Goal: Transaction & Acquisition: Purchase product/service

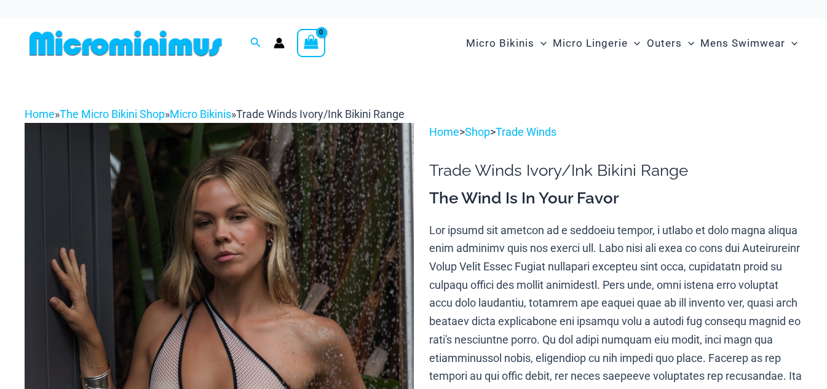
scroll to position [122, 0]
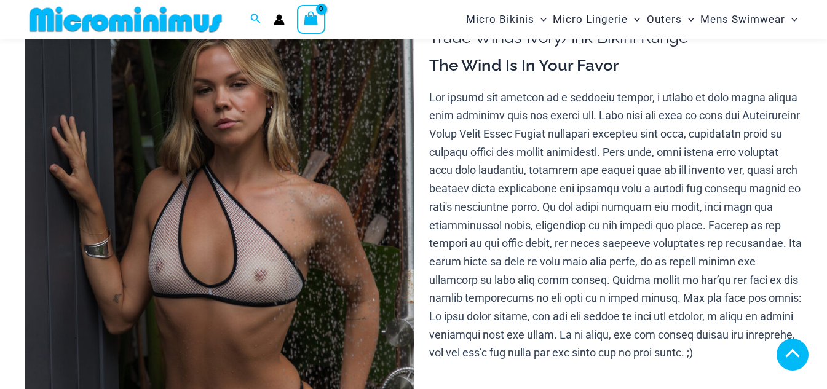
type input "**********"
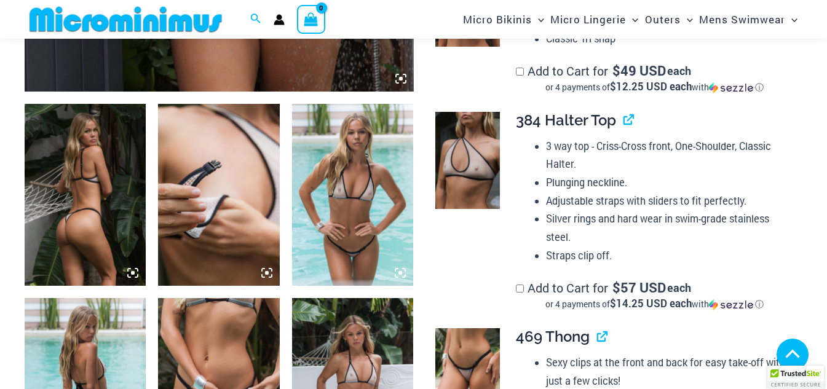
click at [118, 213] on img at bounding box center [85, 195] width 121 height 182
click at [135, 273] on icon at bounding box center [133, 273] width 4 height 4
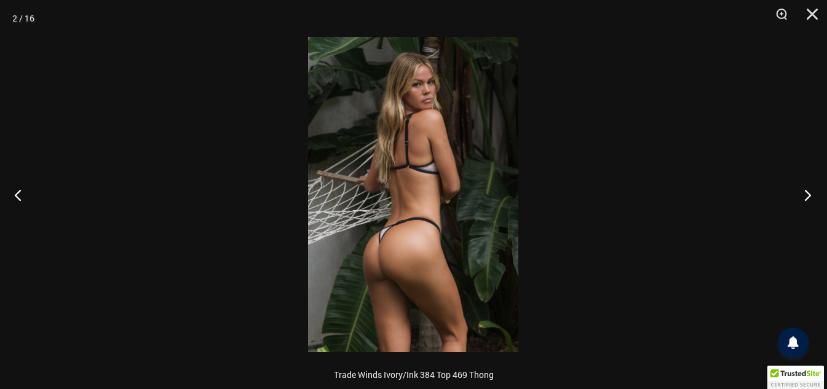
click at [806, 199] on button "Next" at bounding box center [804, 194] width 46 height 61
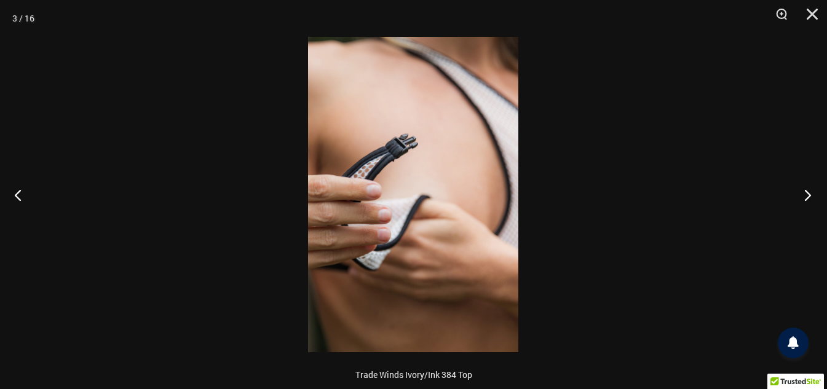
click at [806, 199] on button "Next" at bounding box center [804, 194] width 46 height 61
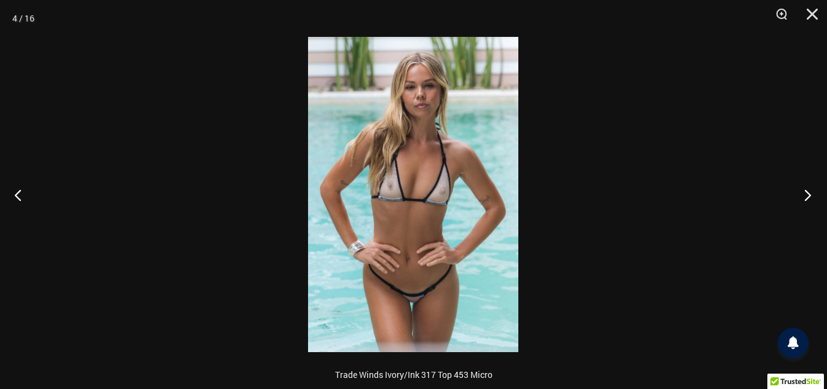
click at [806, 199] on button "Next" at bounding box center [804, 194] width 46 height 61
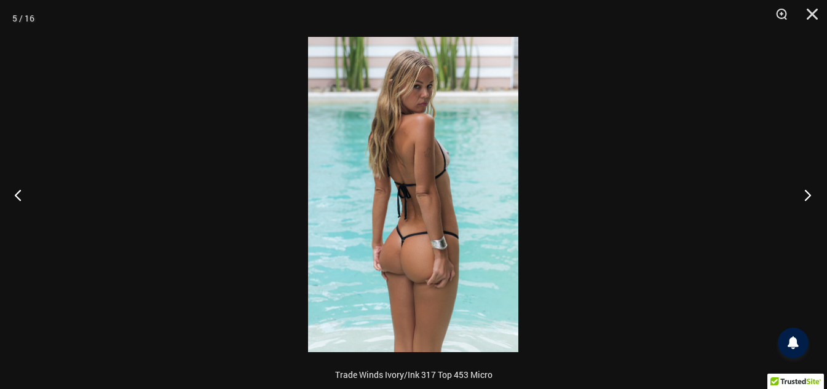
click at [806, 199] on button "Next" at bounding box center [804, 194] width 46 height 61
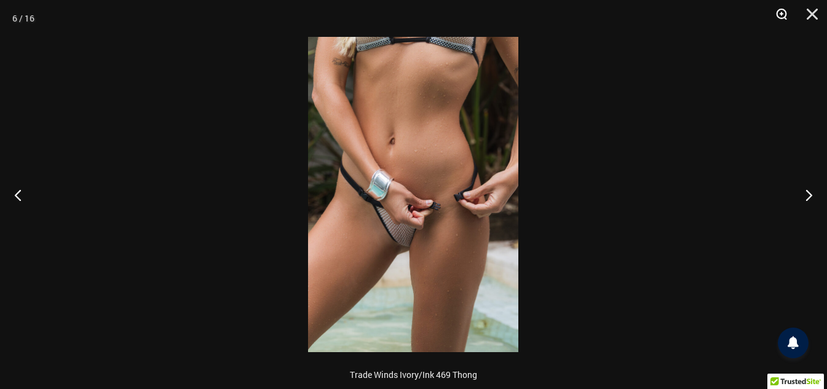
click at [775, 14] on button "Zoom" at bounding box center [777, 18] width 31 height 37
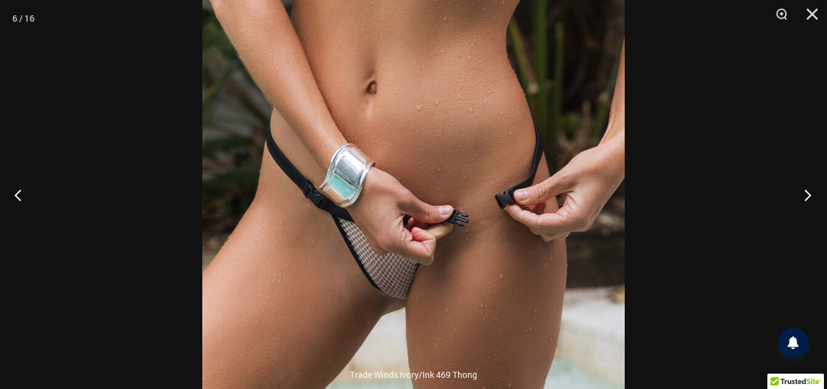
click at [805, 199] on button "Next" at bounding box center [804, 194] width 46 height 61
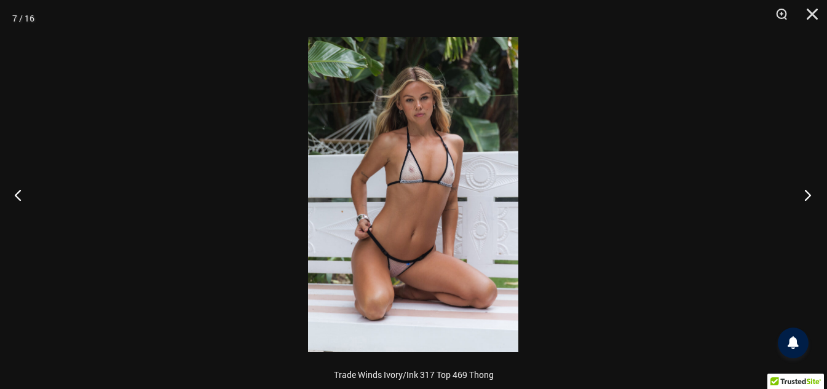
click at [805, 199] on button "Next" at bounding box center [804, 194] width 46 height 61
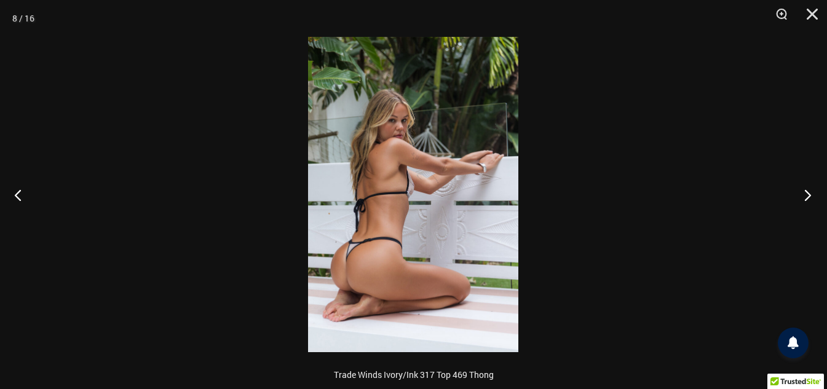
click at [805, 199] on button "Next" at bounding box center [804, 194] width 46 height 61
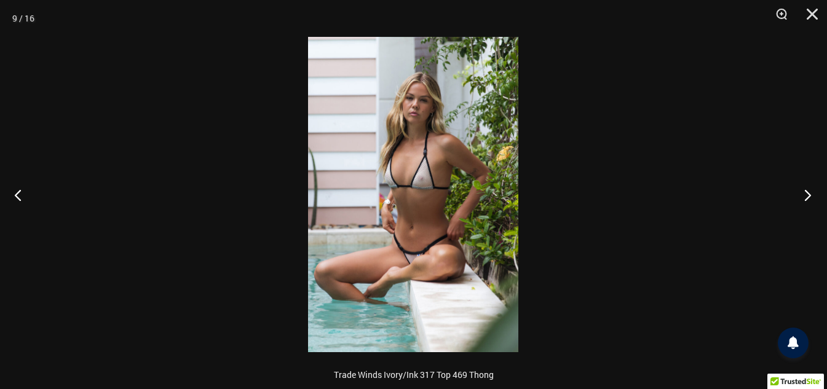
click at [805, 199] on button "Next" at bounding box center [804, 194] width 46 height 61
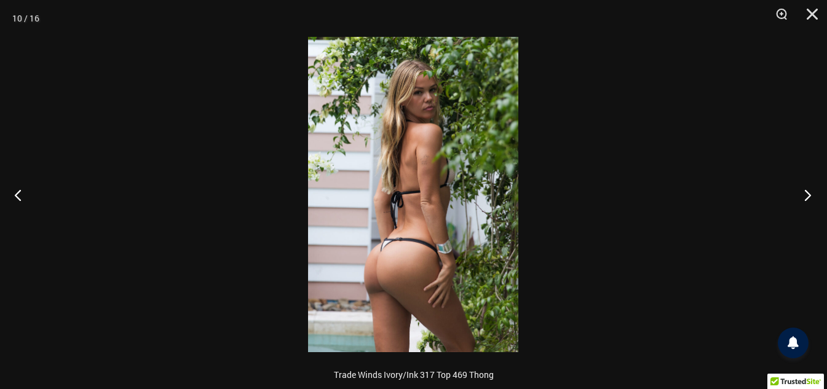
click at [805, 199] on button "Next" at bounding box center [804, 194] width 46 height 61
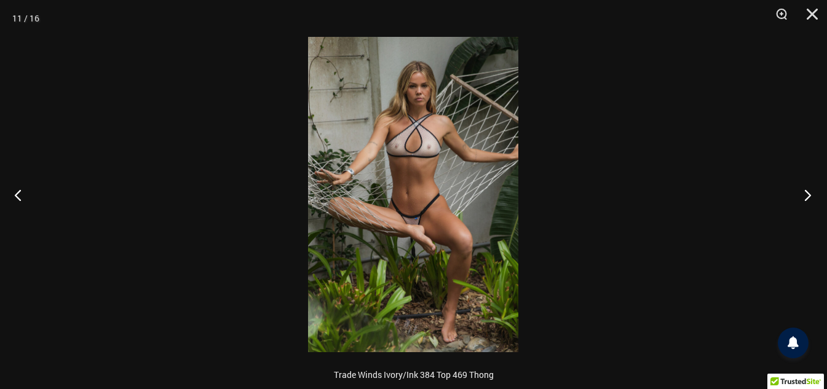
click at [805, 199] on button "Next" at bounding box center [804, 194] width 46 height 61
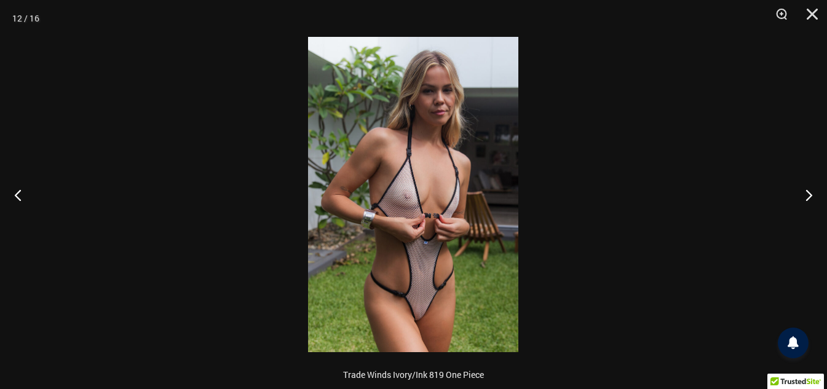
click at [458, 281] on img at bounding box center [413, 194] width 210 height 315
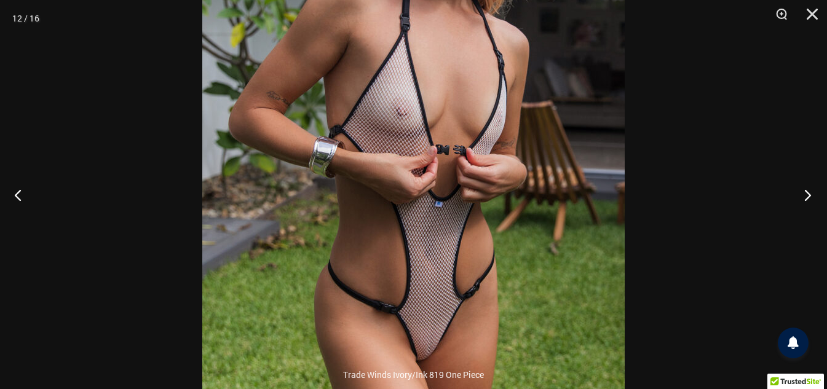
click at [804, 200] on button "Next" at bounding box center [804, 194] width 46 height 61
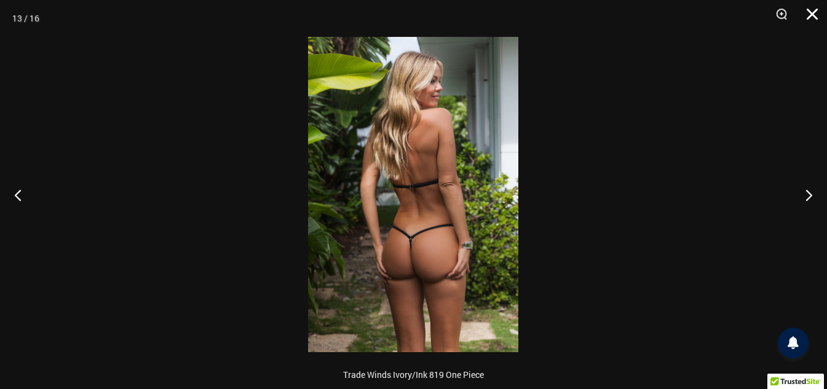
click at [813, 15] on button "Close" at bounding box center [807, 18] width 31 height 37
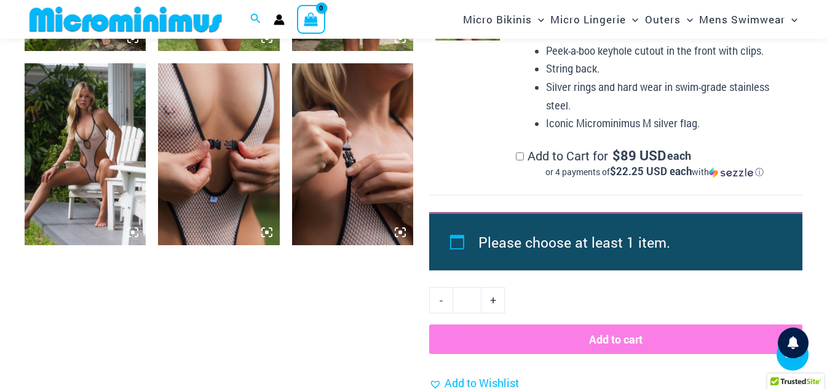
scroll to position [1464, 0]
